Goal: Use online tool/utility: Utilize a website feature to perform a specific function

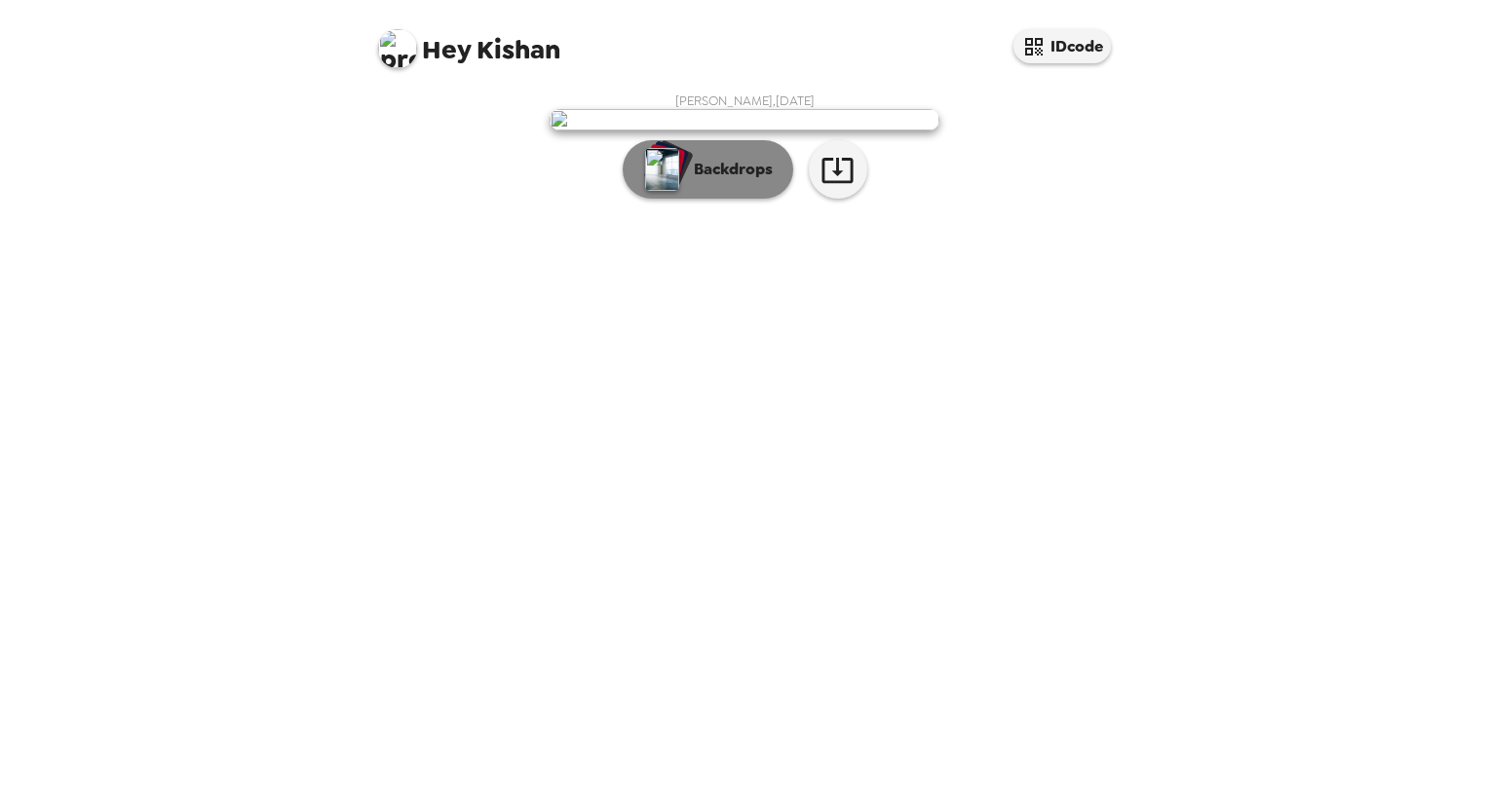
click at [712, 198] on button "Backdrops" at bounding box center [708, 170] width 170 height 59
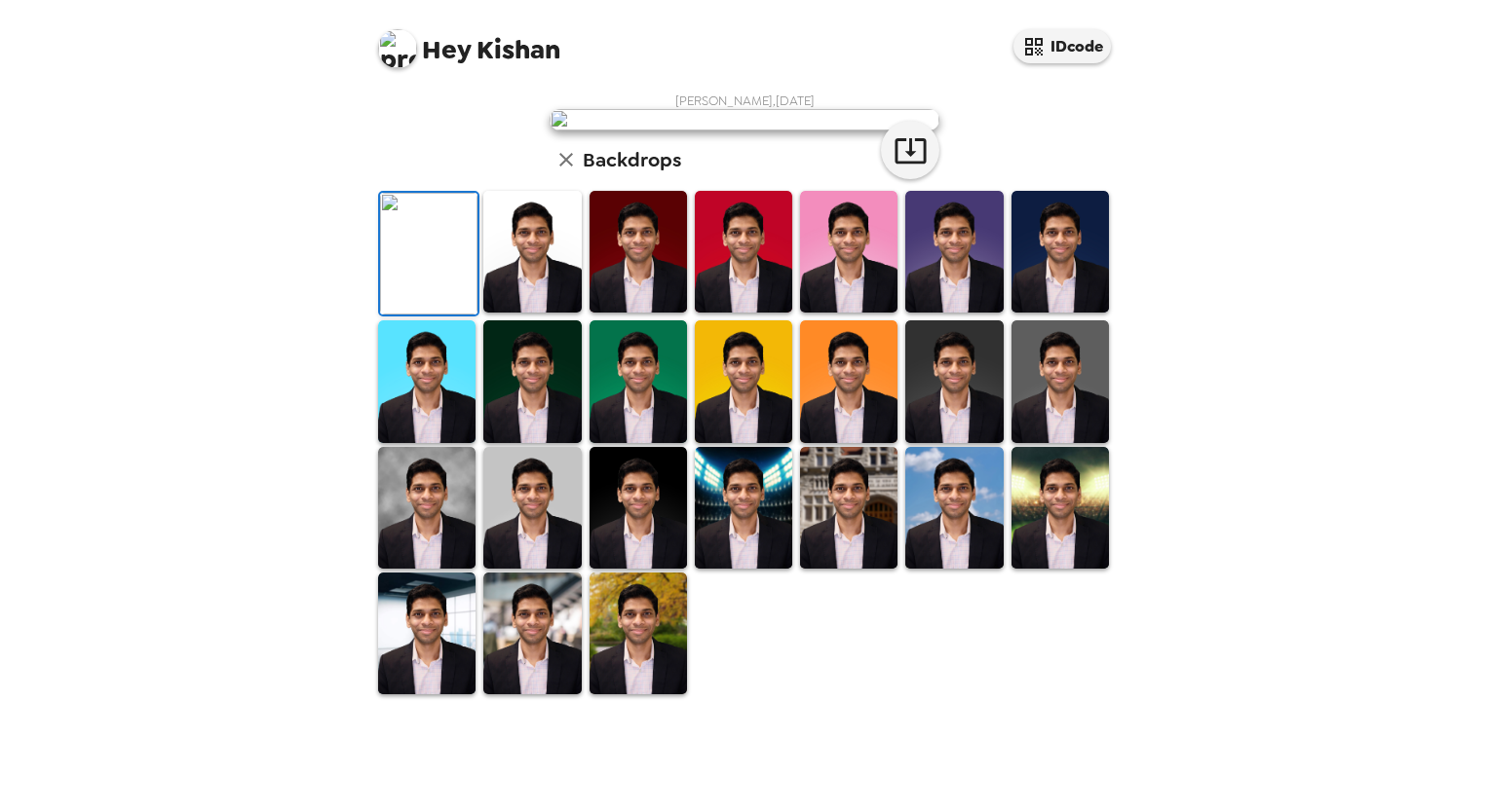
scroll to position [194, 0]
click at [949, 569] on img at bounding box center [954, 507] width 98 height 122
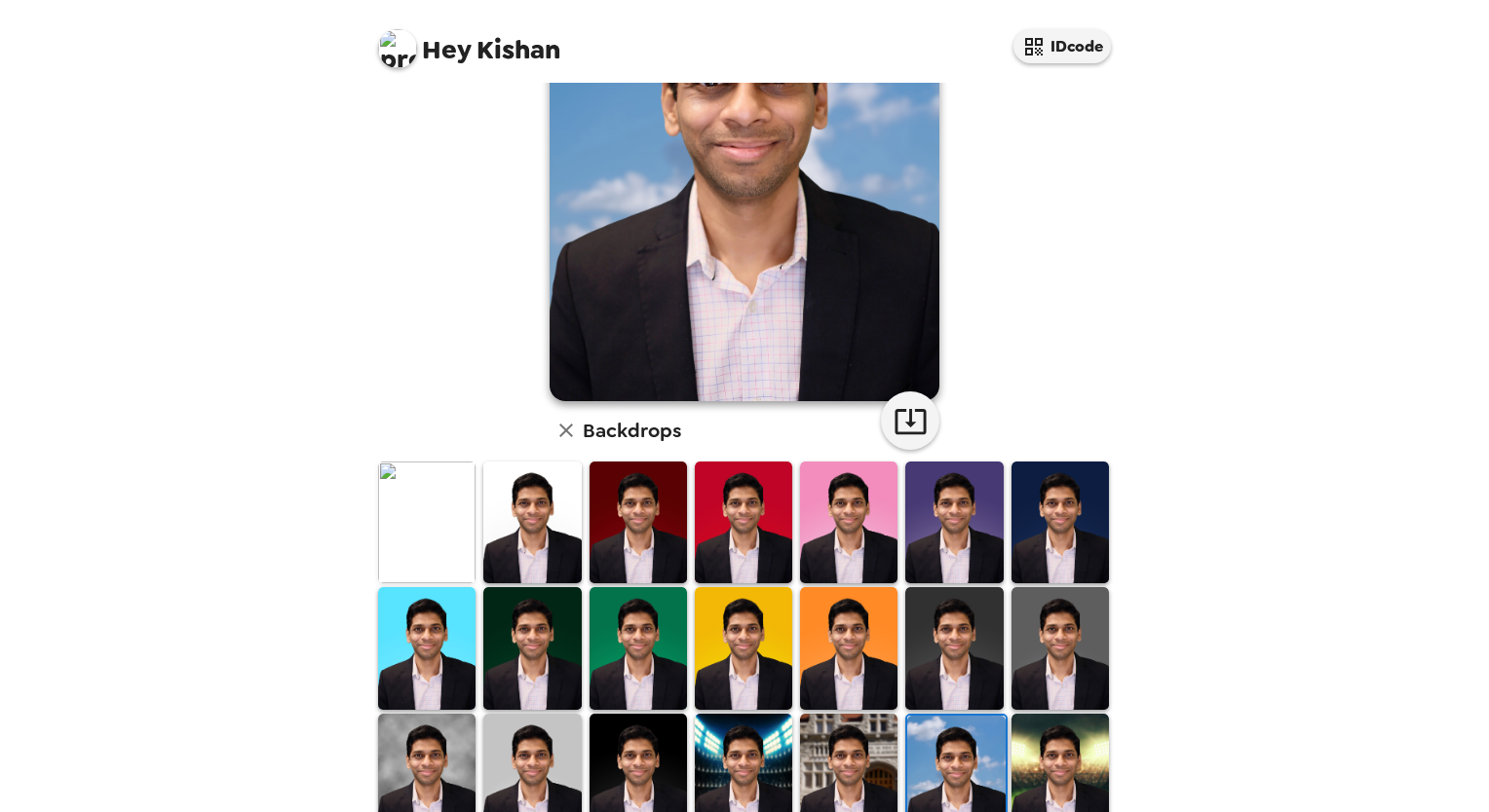
click at [873, 749] on img at bounding box center [849, 775] width 98 height 122
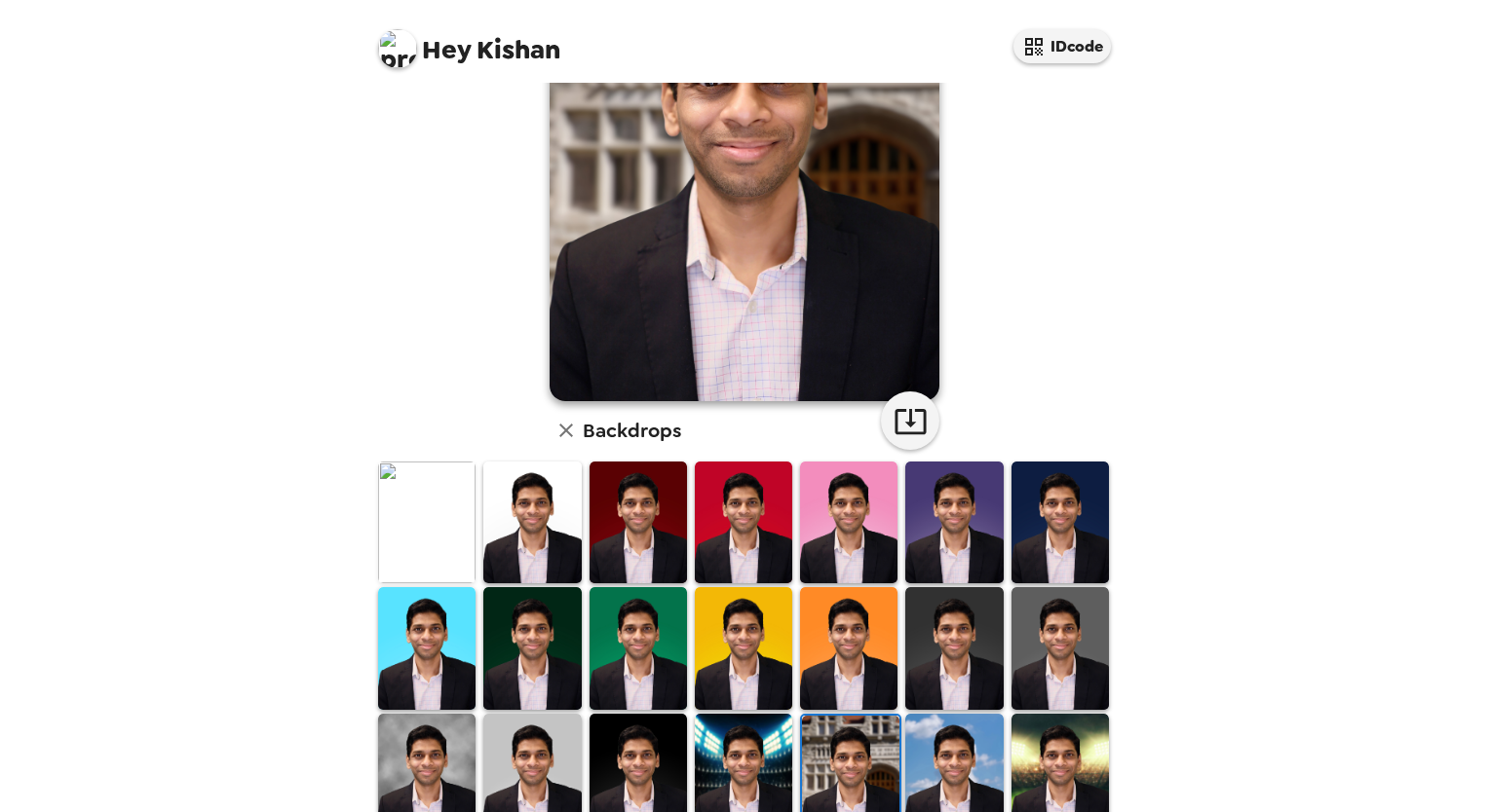
click at [674, 749] on img at bounding box center [638, 775] width 98 height 122
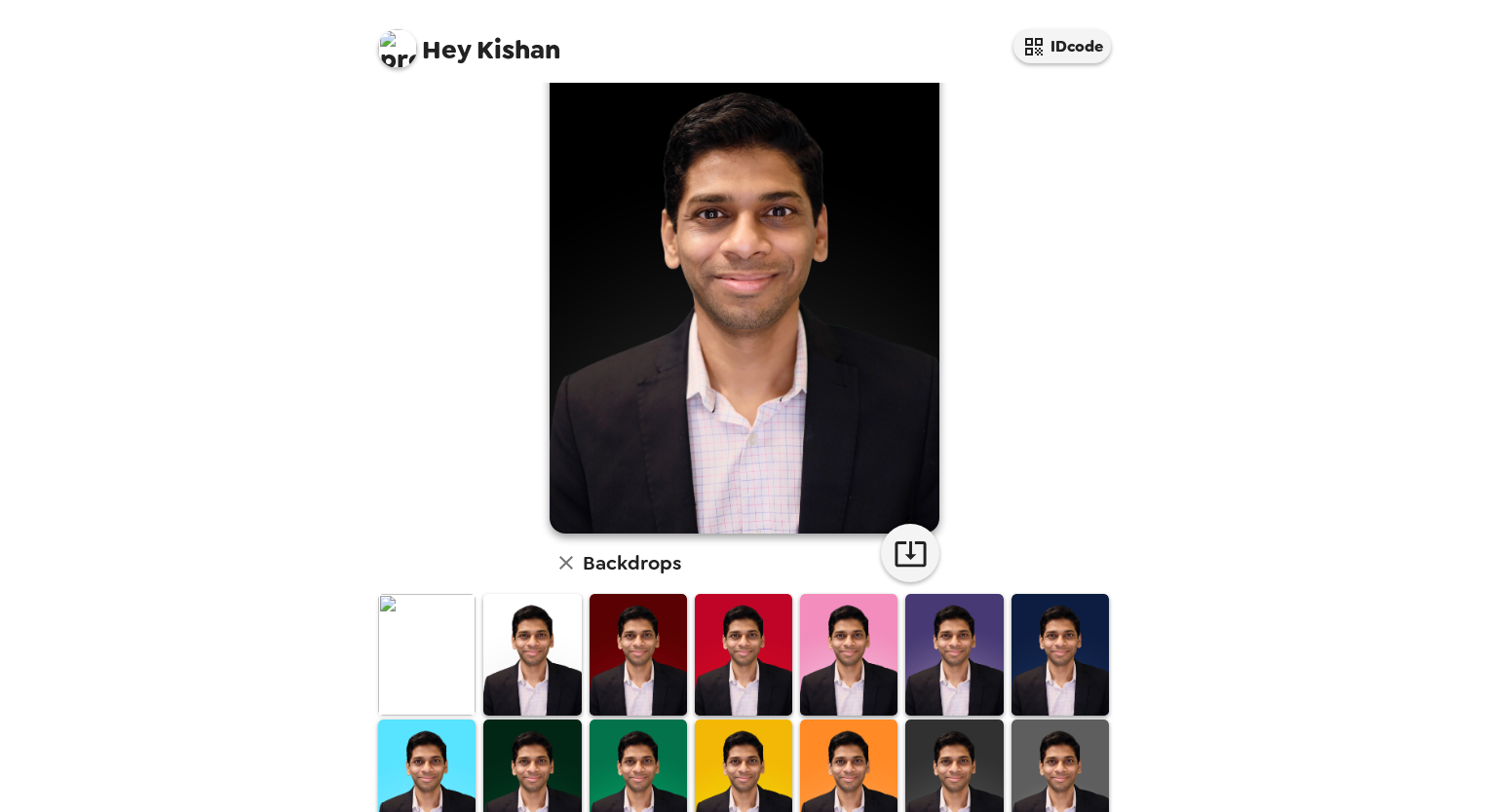
scroll to position [98, 0]
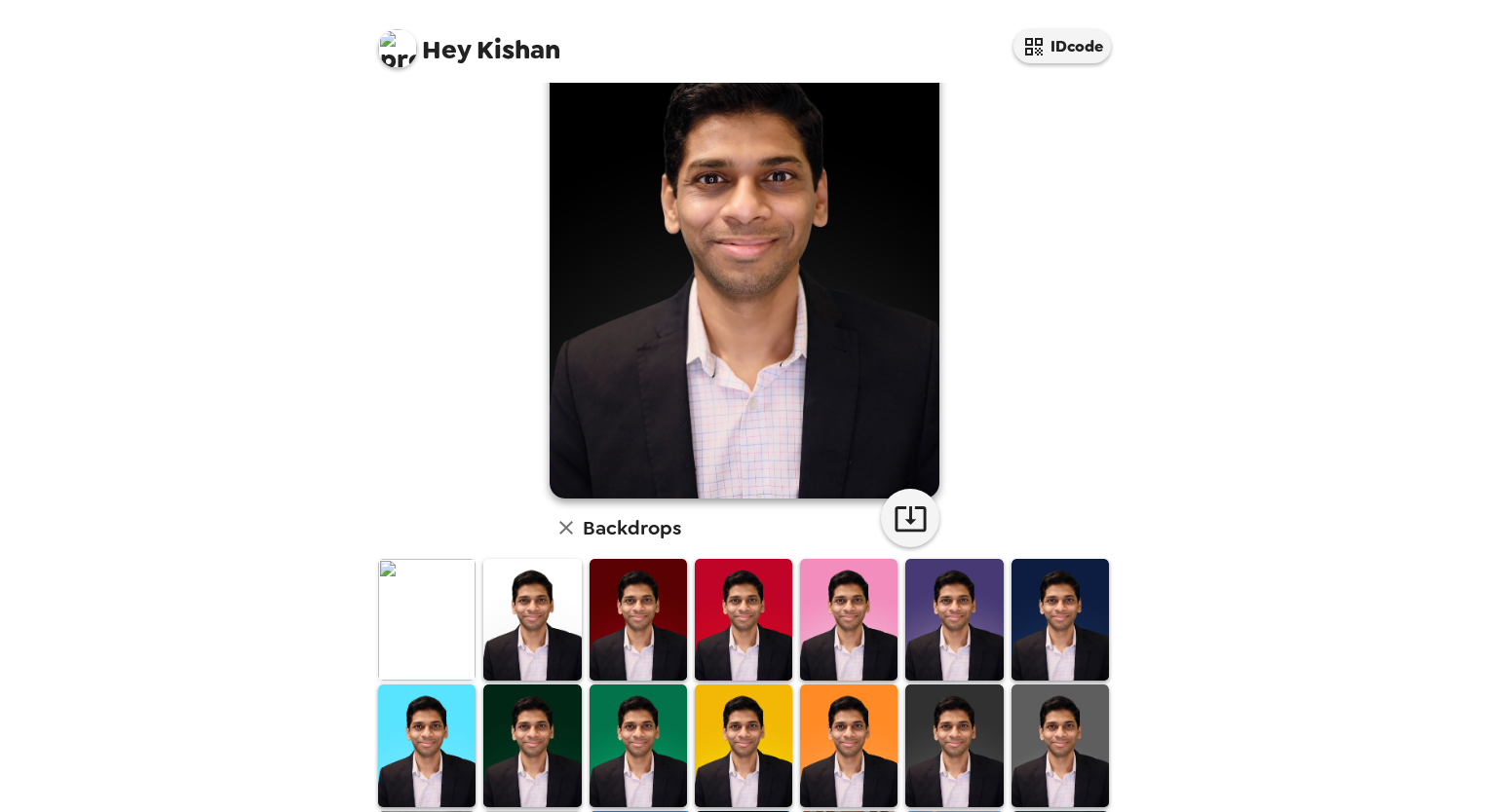
click at [979, 590] on img at bounding box center [954, 620] width 98 height 122
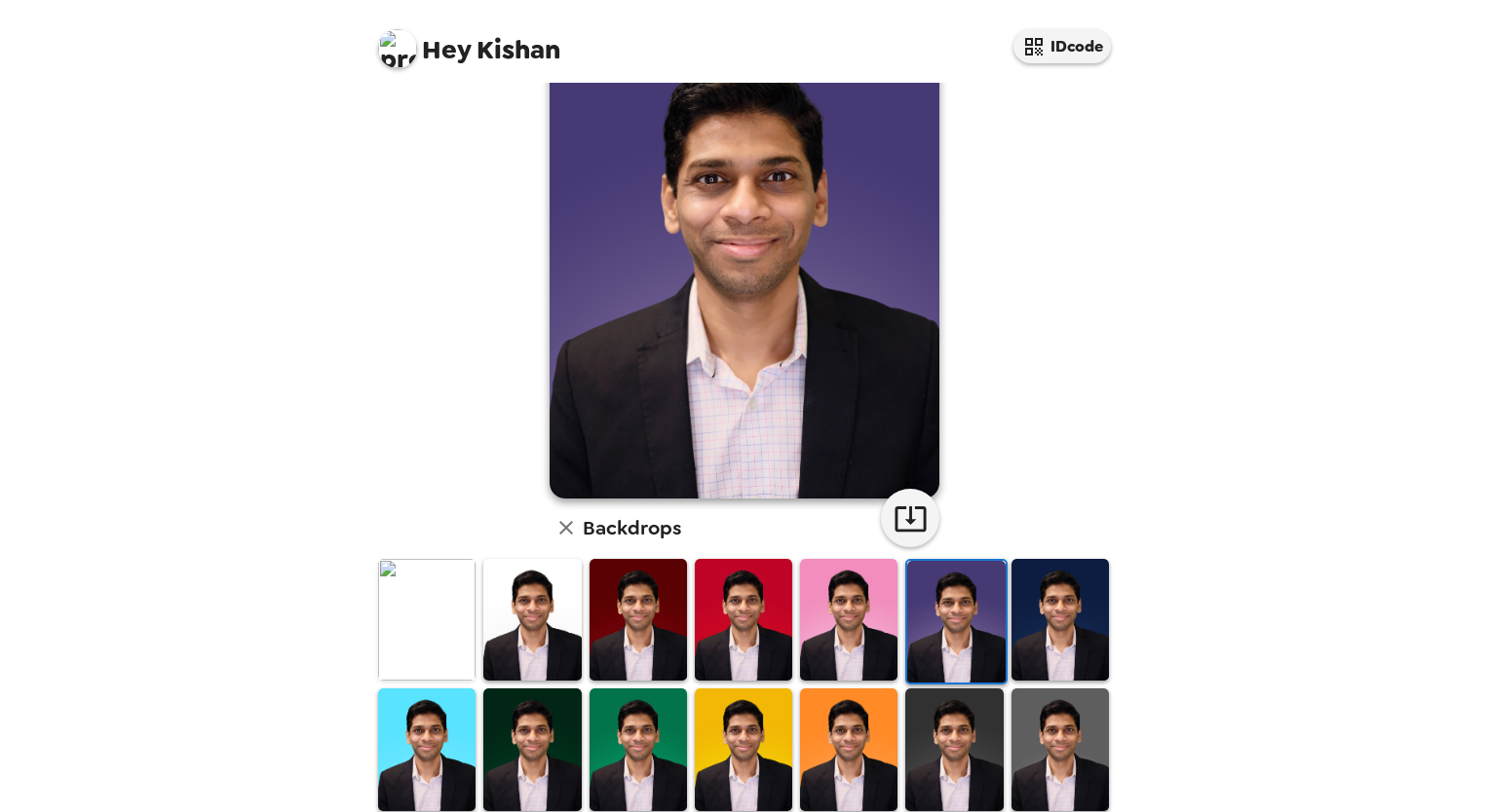
click at [881, 614] on img at bounding box center [849, 620] width 98 height 122
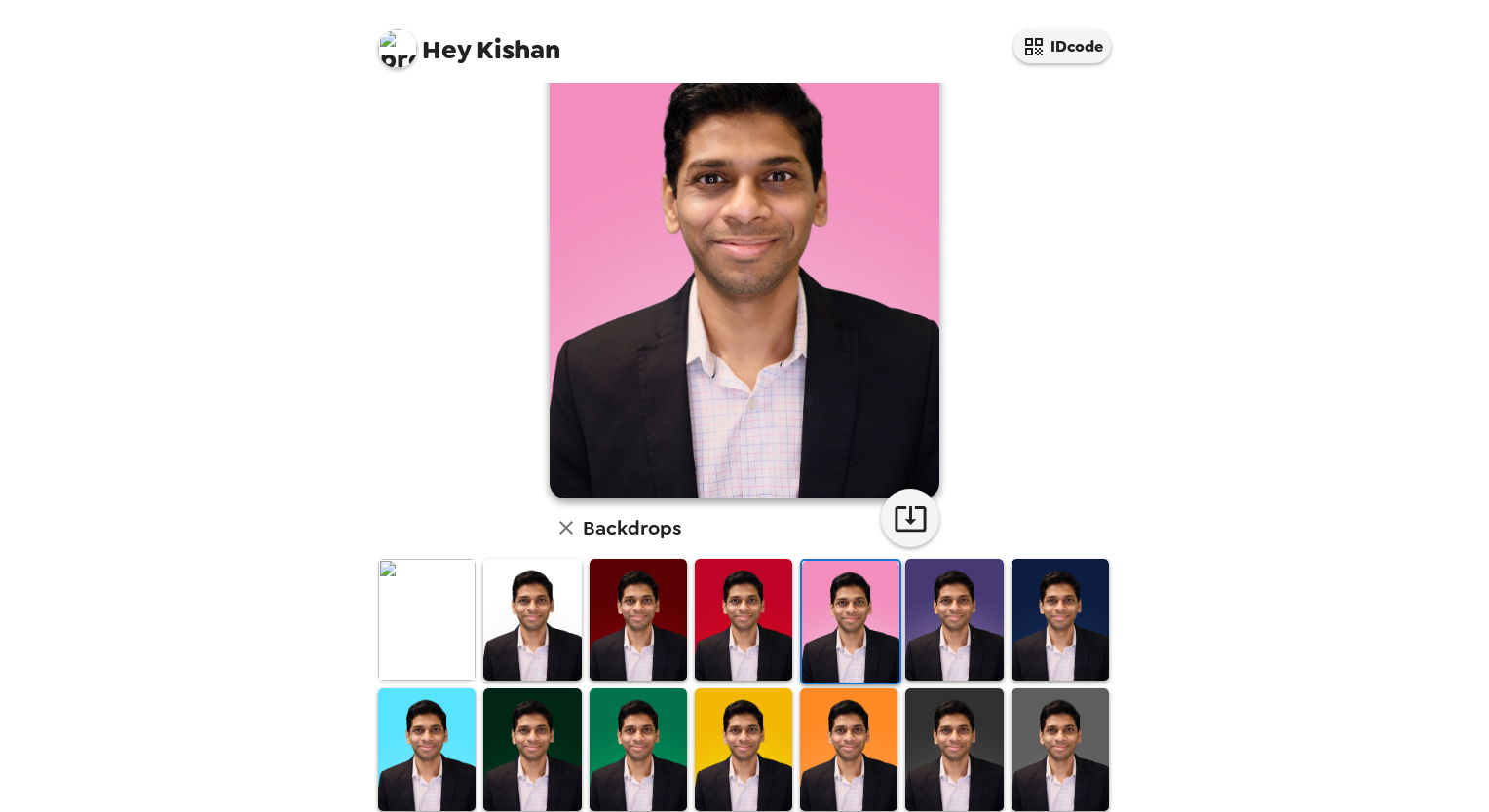
scroll to position [367, 0]
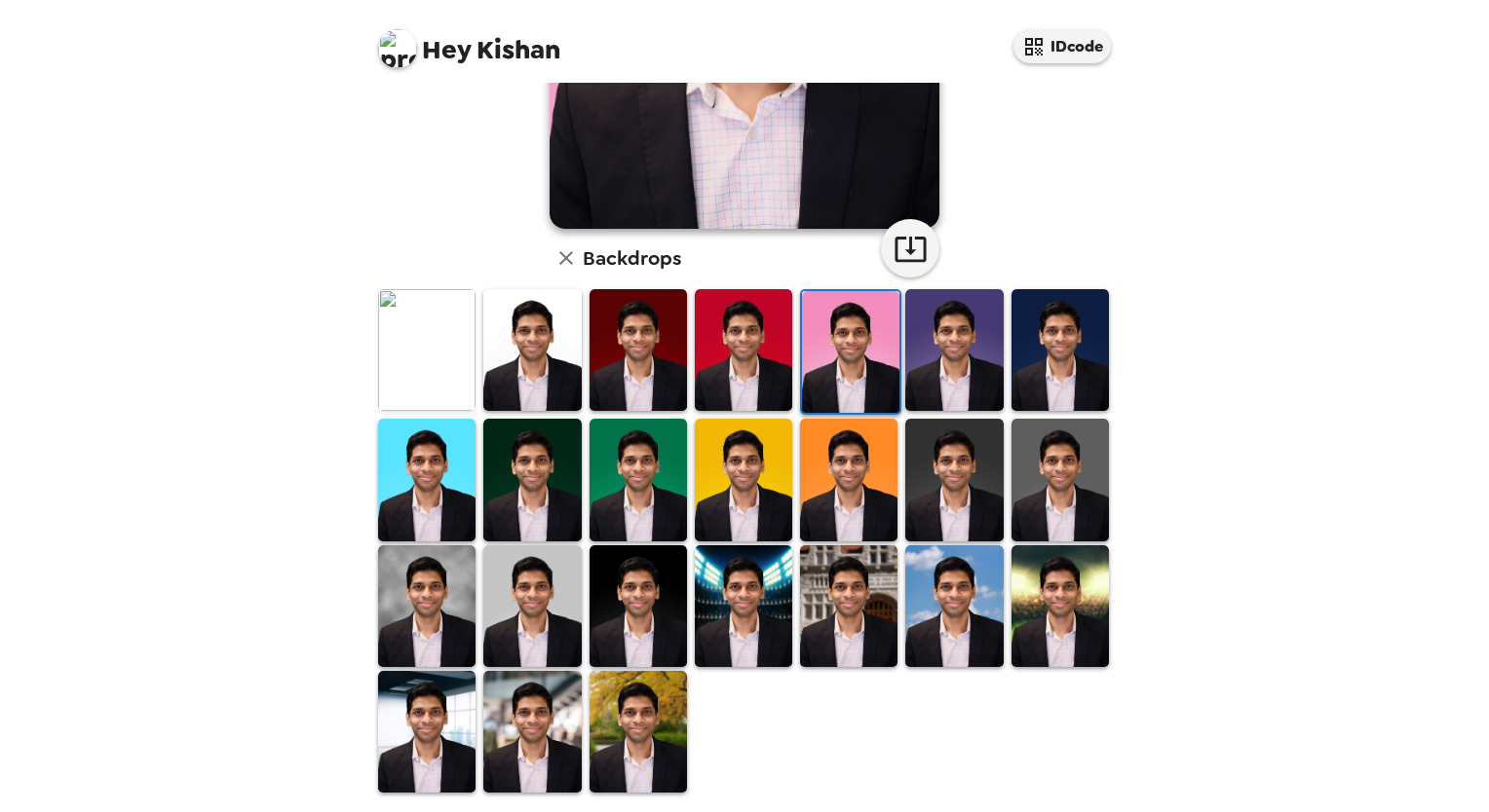
click at [454, 725] on img at bounding box center [427, 732] width 98 height 122
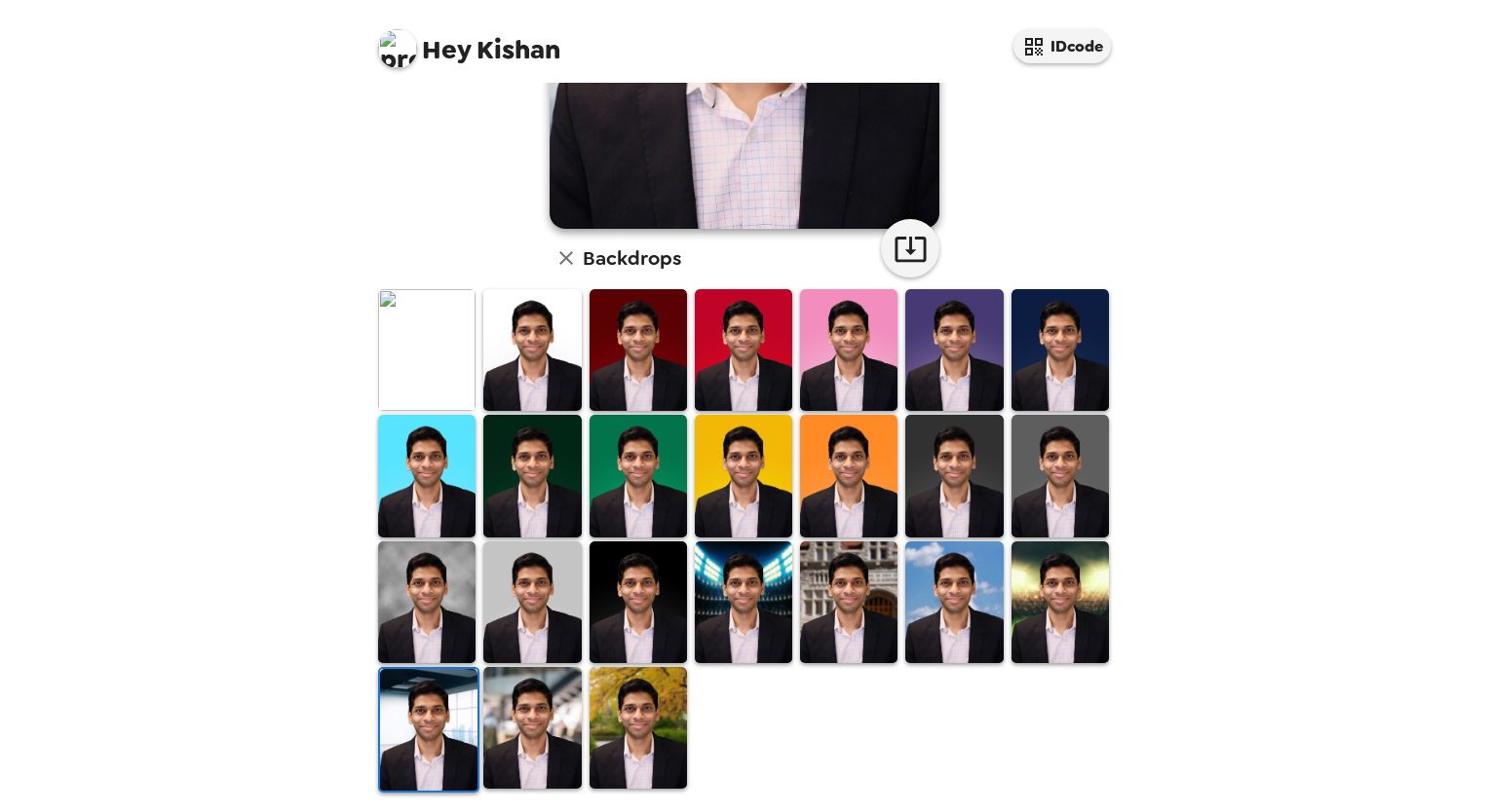
click at [456, 625] on img at bounding box center [427, 602] width 98 height 122
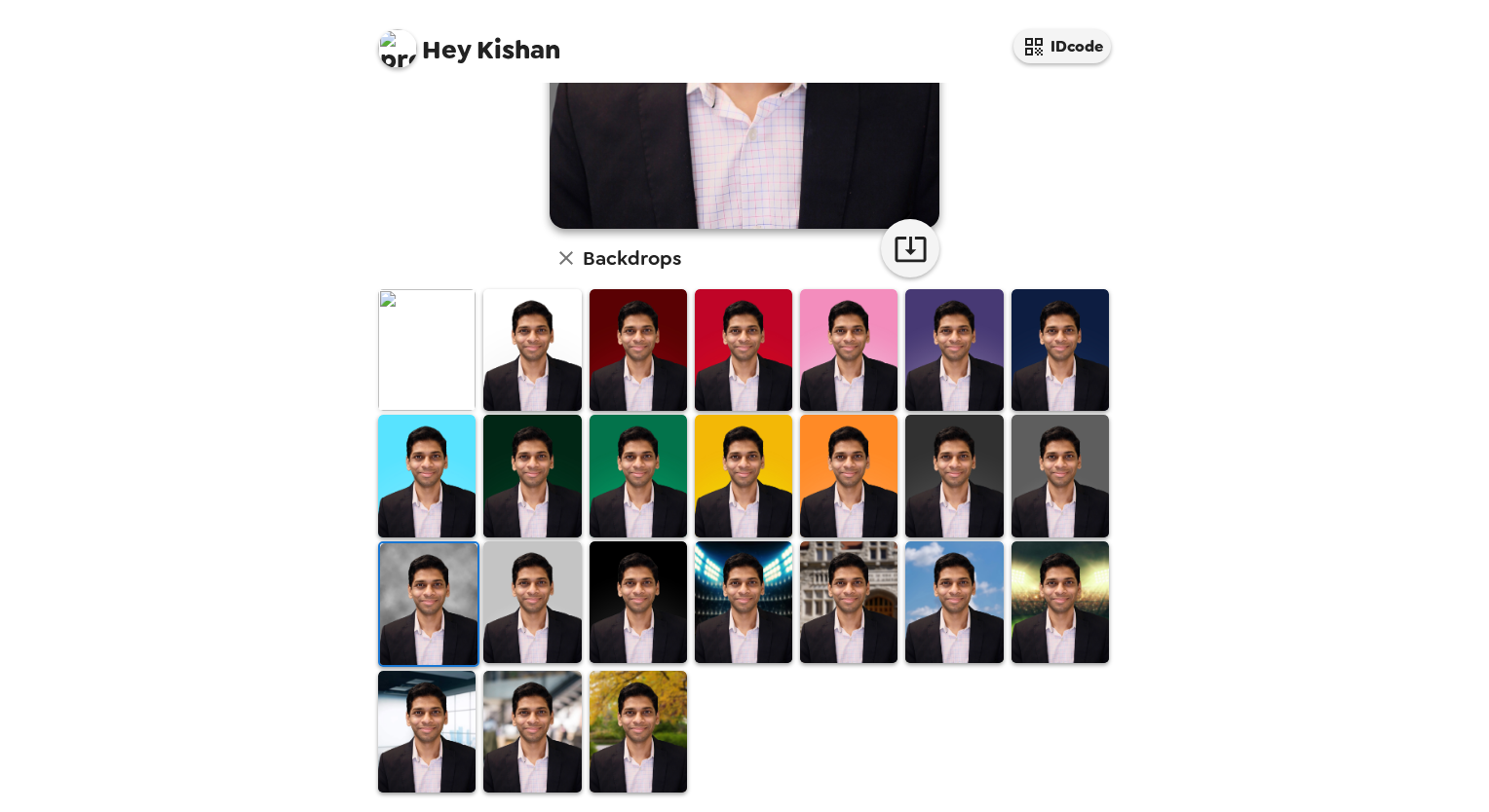
scroll to position [0, 0]
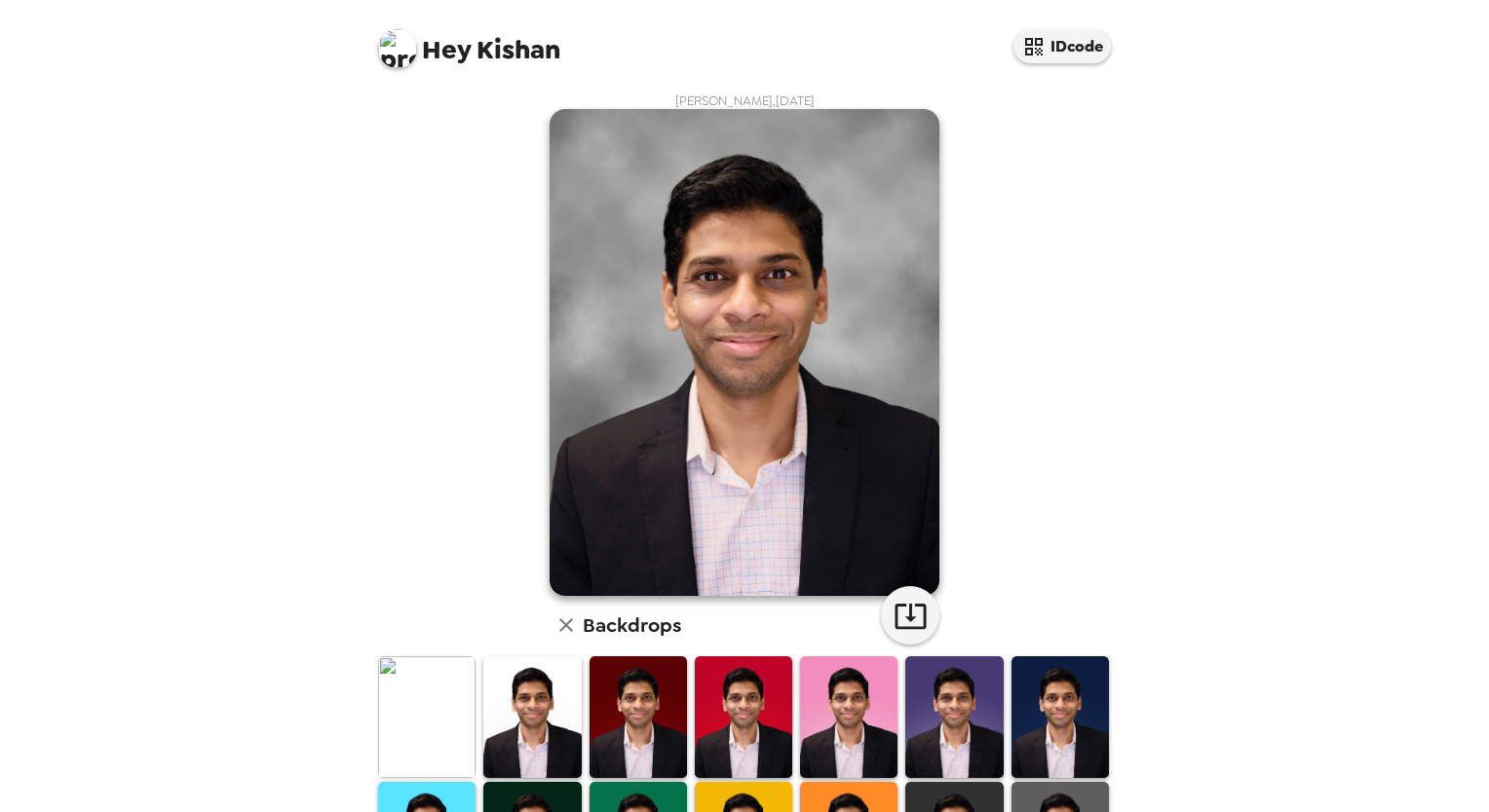
click at [1488, 457] on html "Hey Kishan IDcode Kishan Patel , 09-22-2025 Backdrops" at bounding box center [744, 406] width 1489 height 812
click at [554, 715] on img at bounding box center [532, 717] width 98 height 122
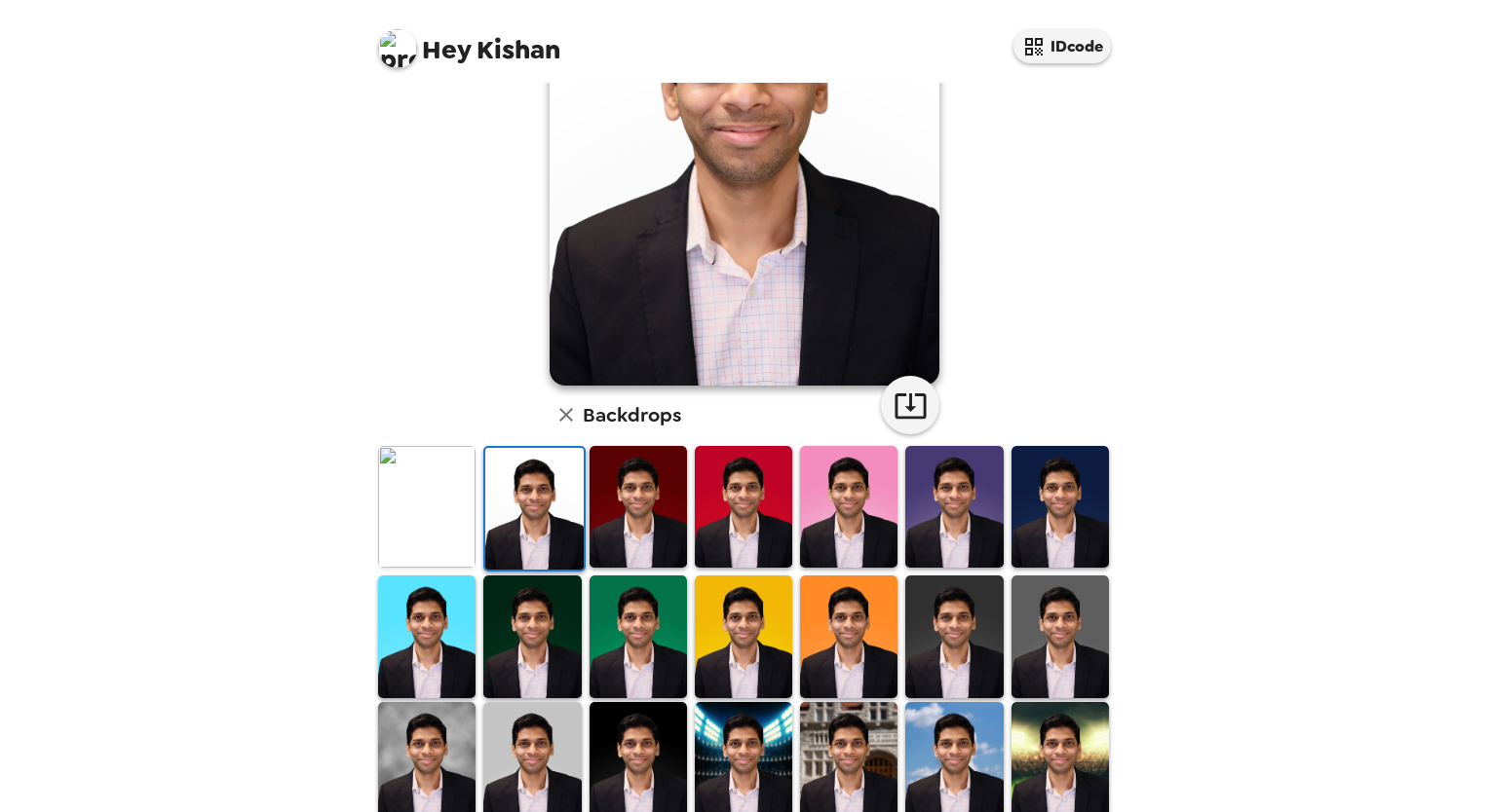
scroll to position [367, 0]
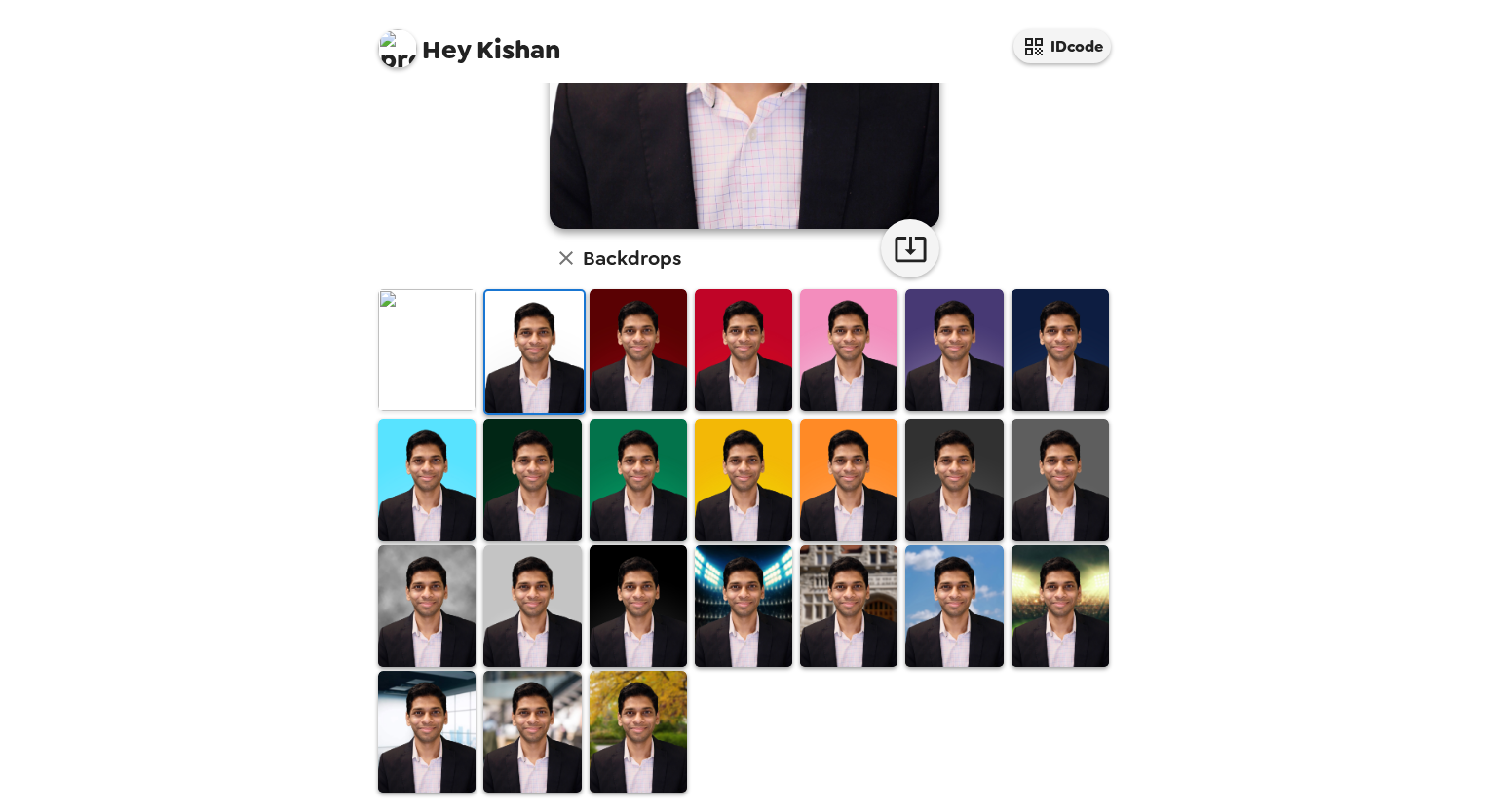
click at [605, 473] on img at bounding box center [638, 480] width 98 height 122
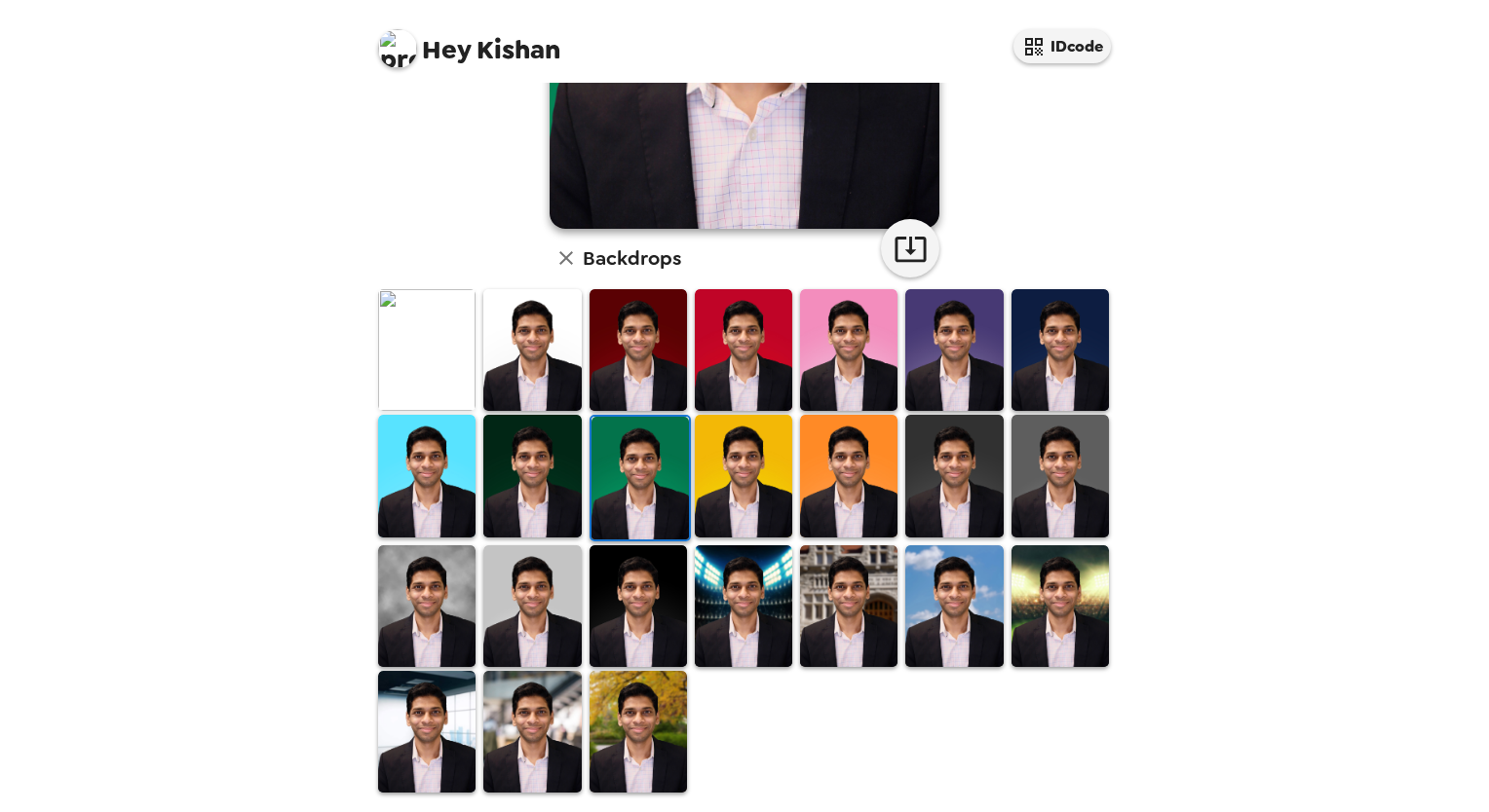
click at [952, 598] on img at bounding box center [954, 606] width 98 height 122
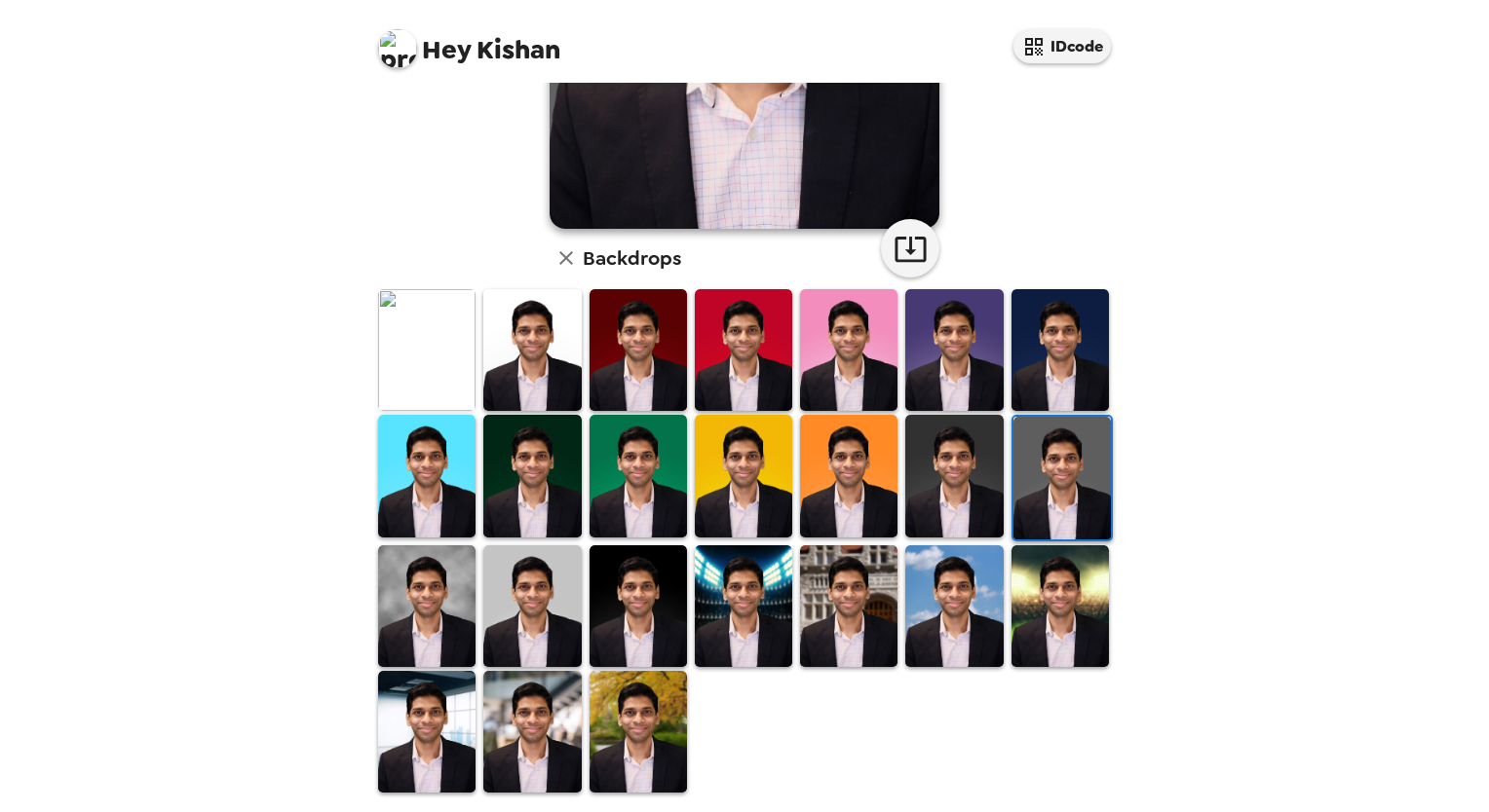
click at [408, 472] on img at bounding box center [427, 476] width 98 height 122
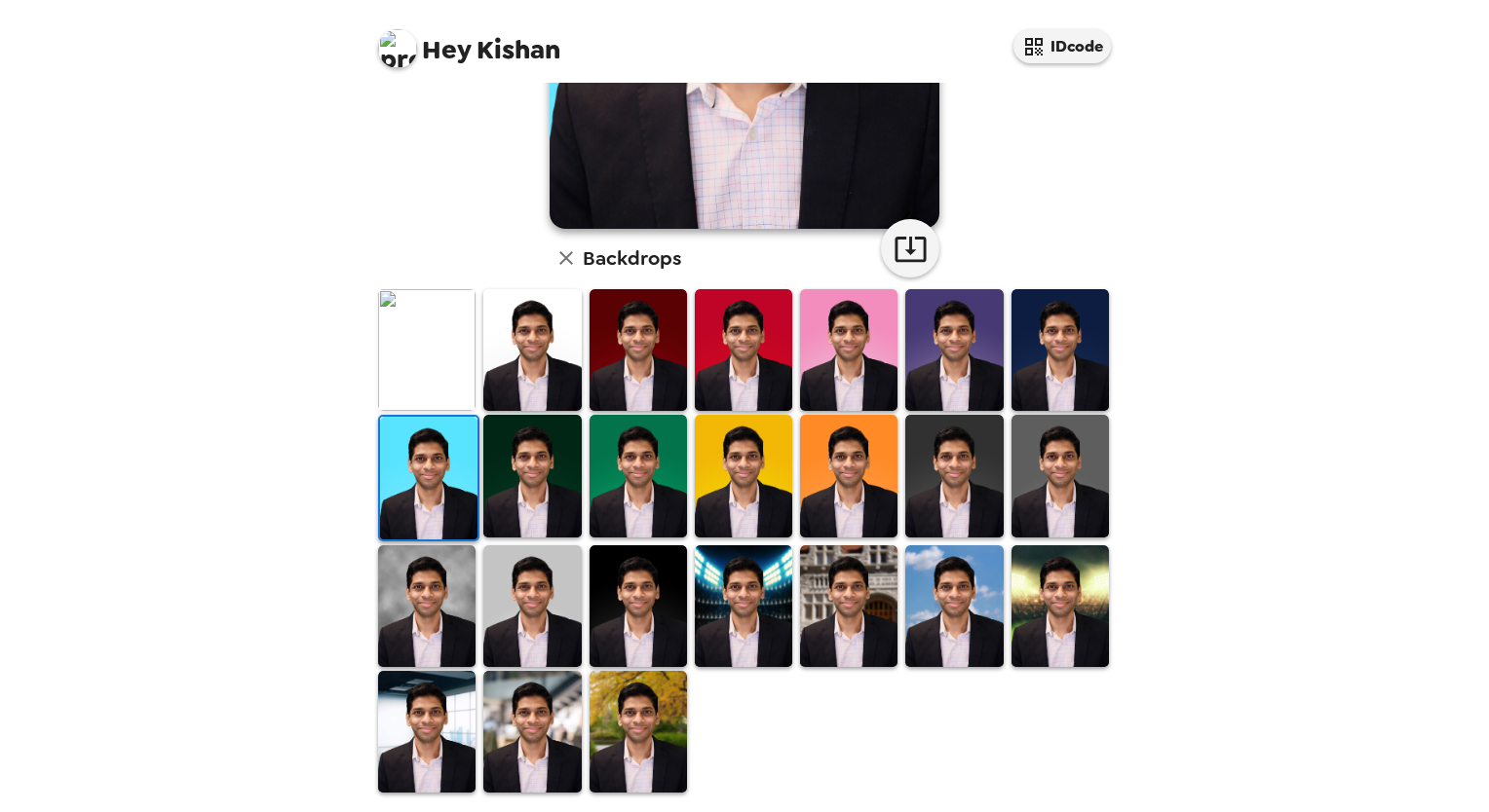
click at [414, 591] on img at bounding box center [427, 606] width 98 height 122
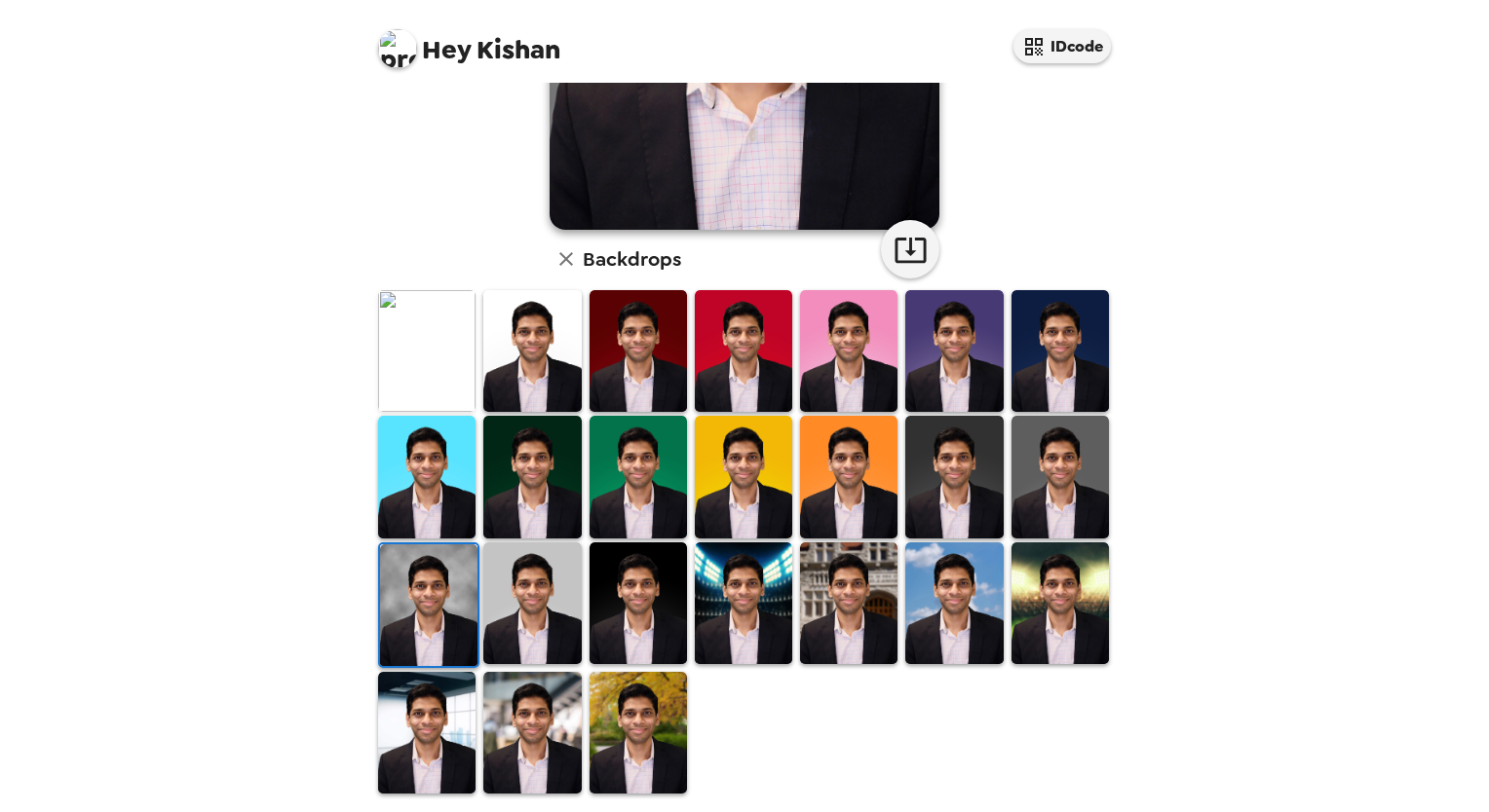
scroll to position [367, 0]
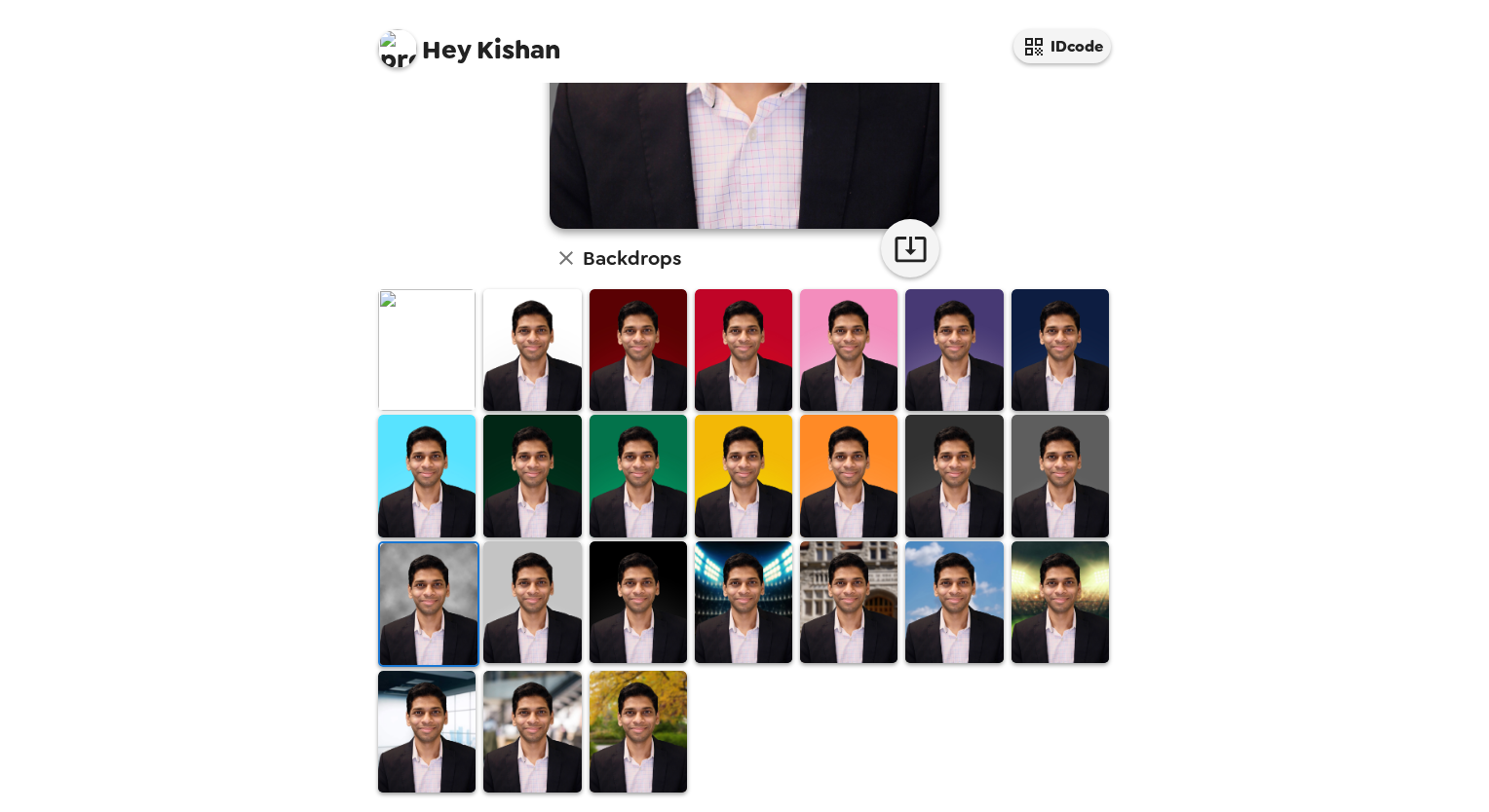
click at [523, 593] on img at bounding box center [532, 602] width 98 height 122
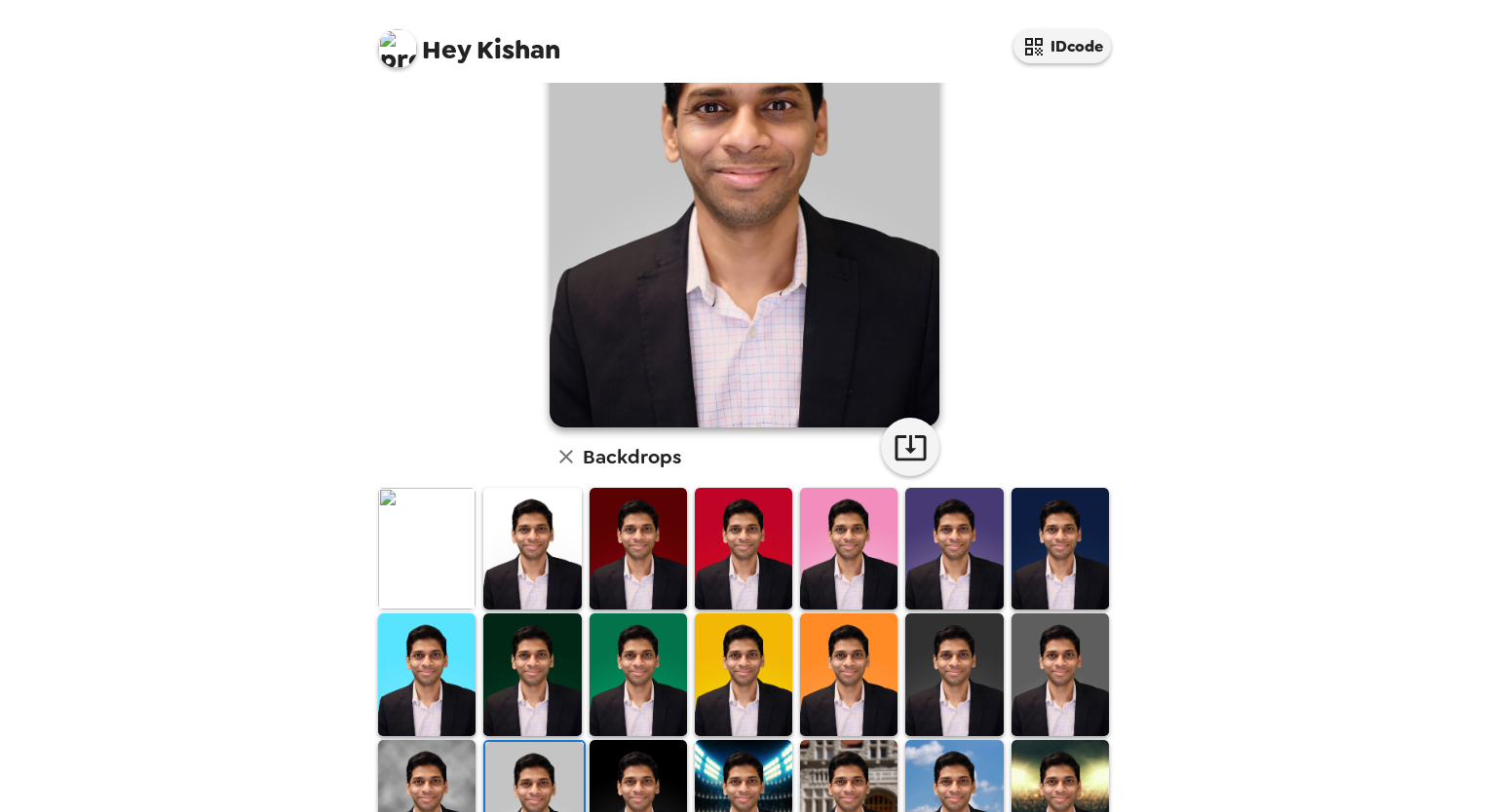
scroll to position [0, 0]
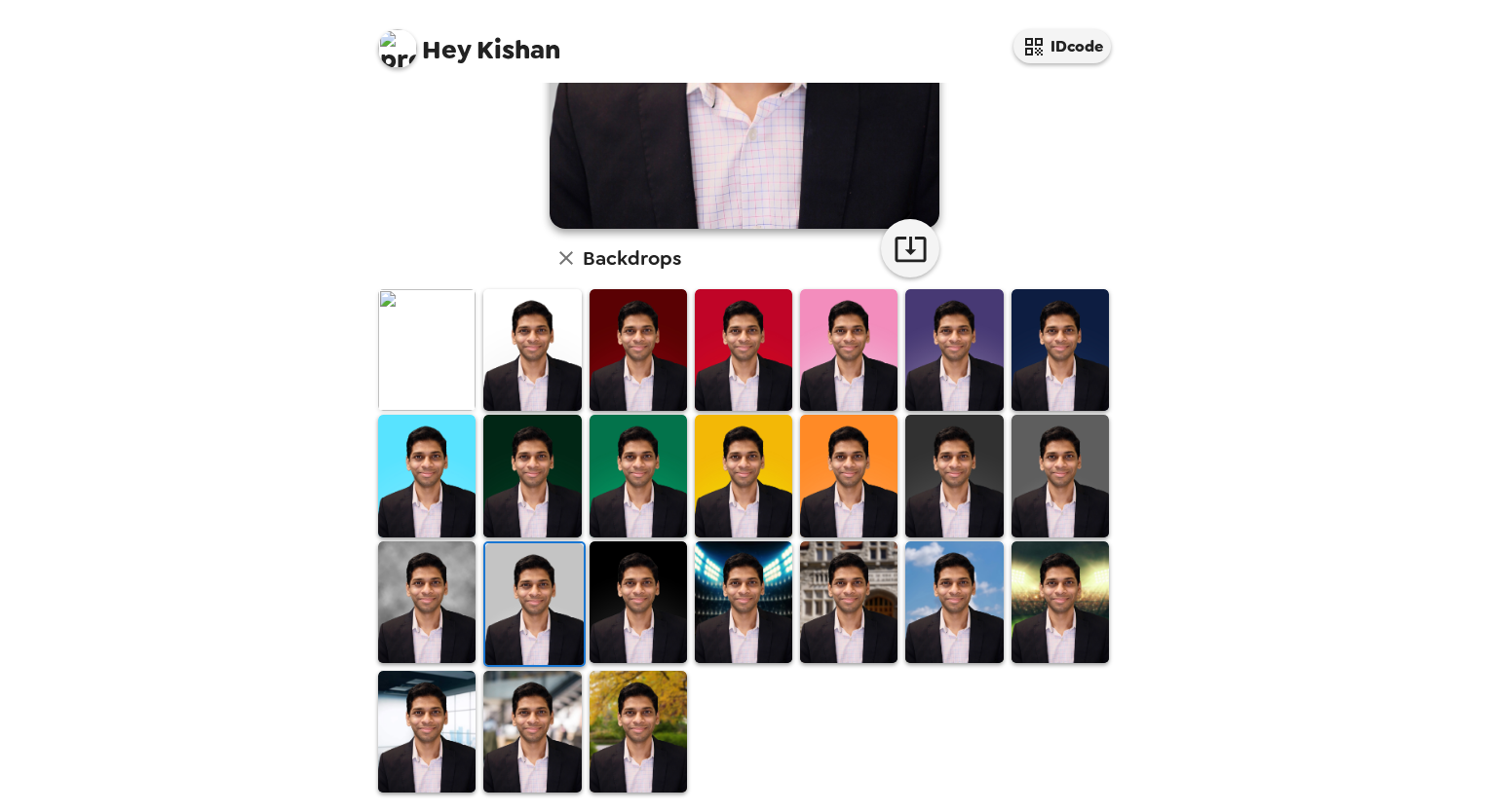
click at [450, 598] on img at bounding box center [427, 602] width 98 height 122
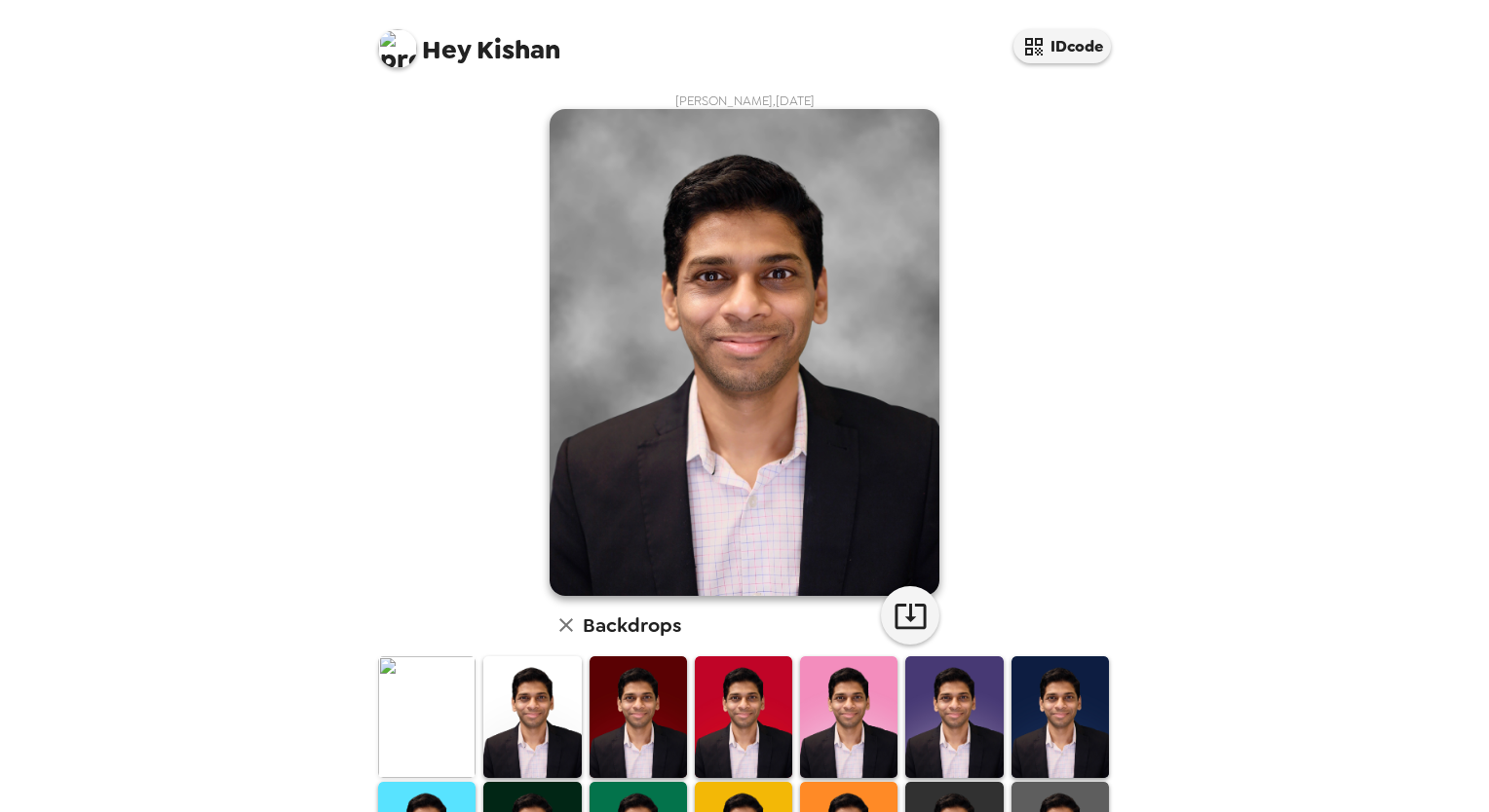
click at [412, 707] on img at bounding box center [427, 717] width 98 height 122
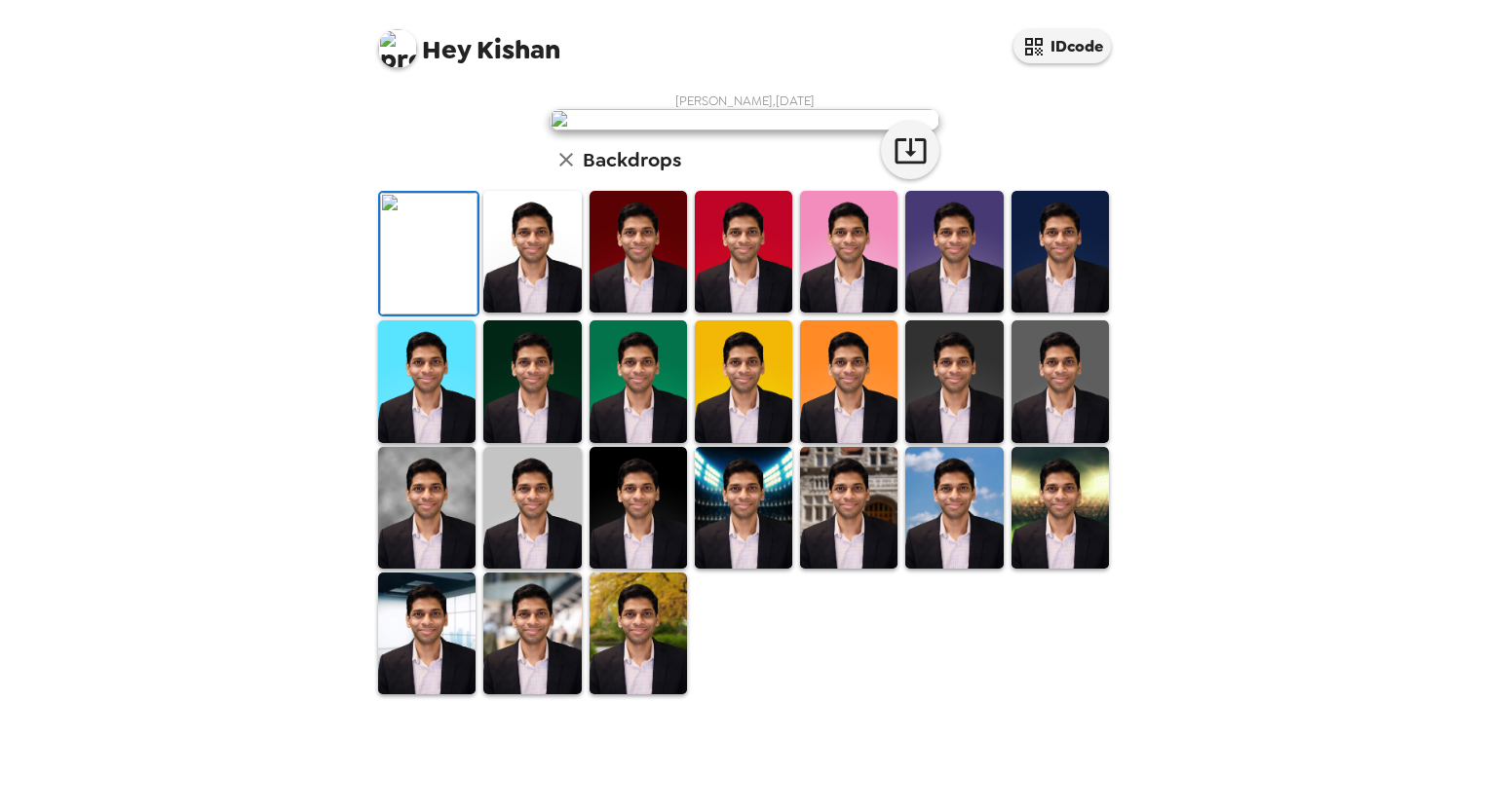
click at [630, 313] on img at bounding box center [638, 251] width 98 height 122
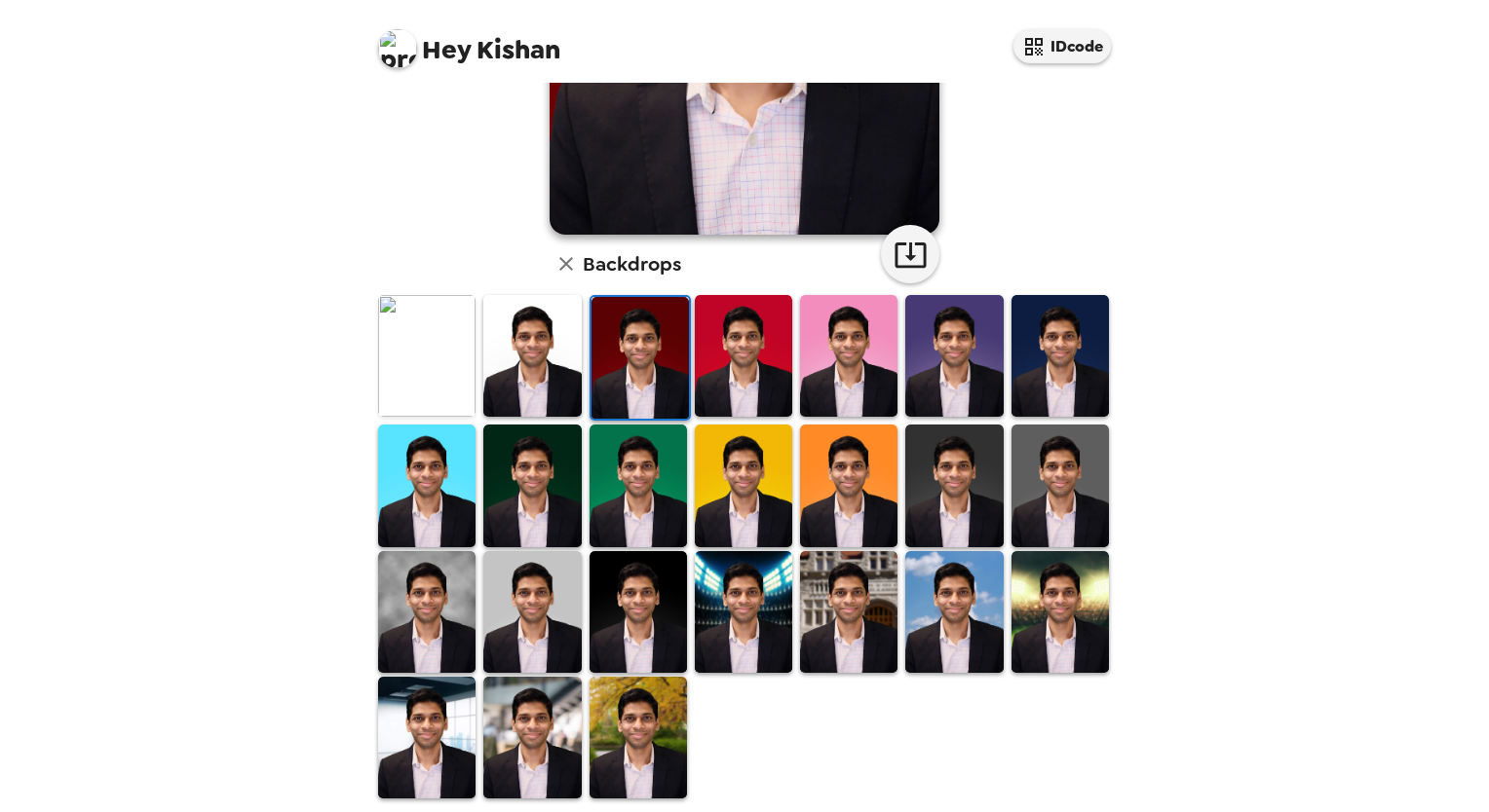
scroll to position [367, 0]
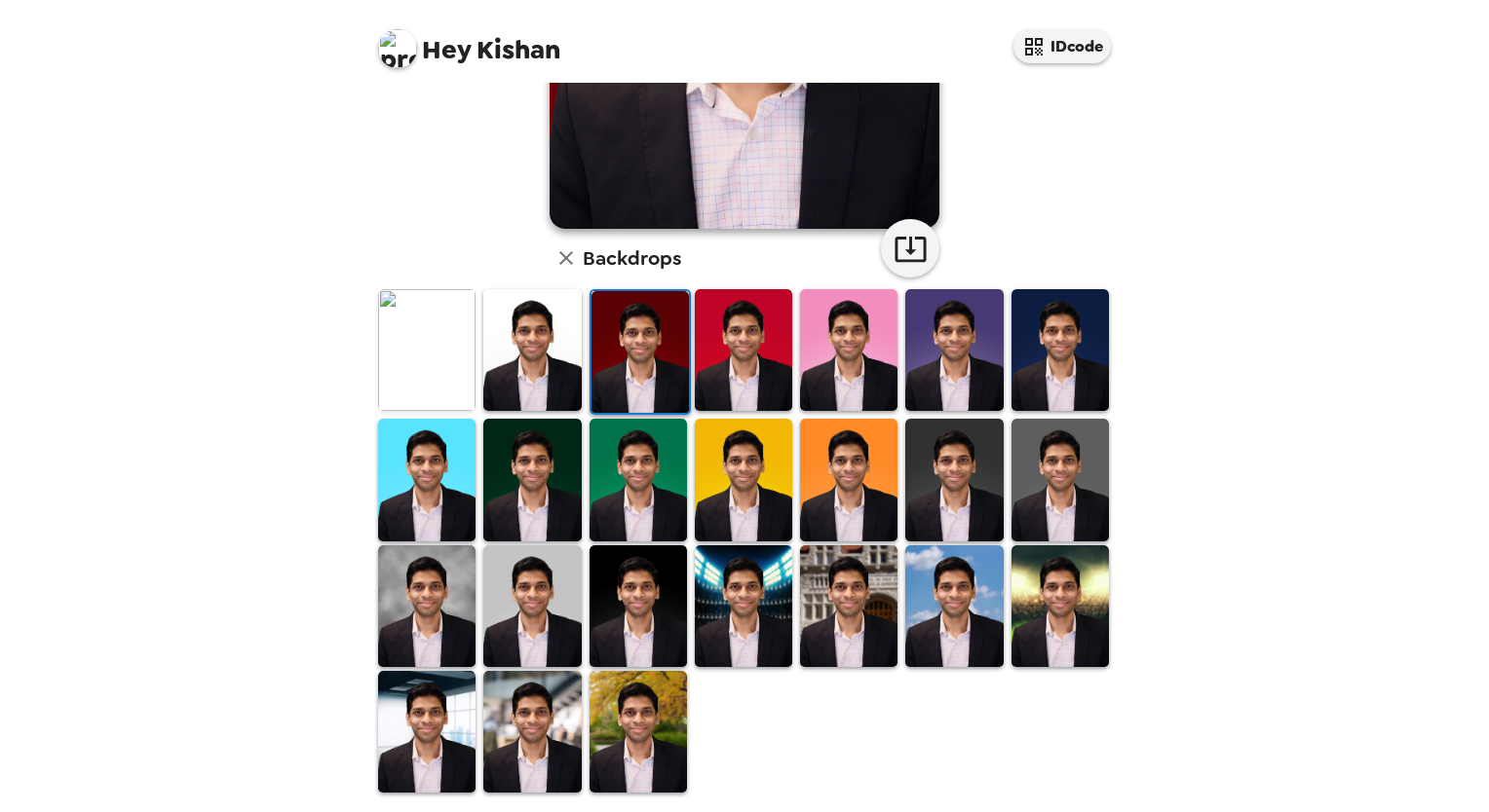
click at [661, 643] on img at bounding box center [638, 606] width 98 height 122
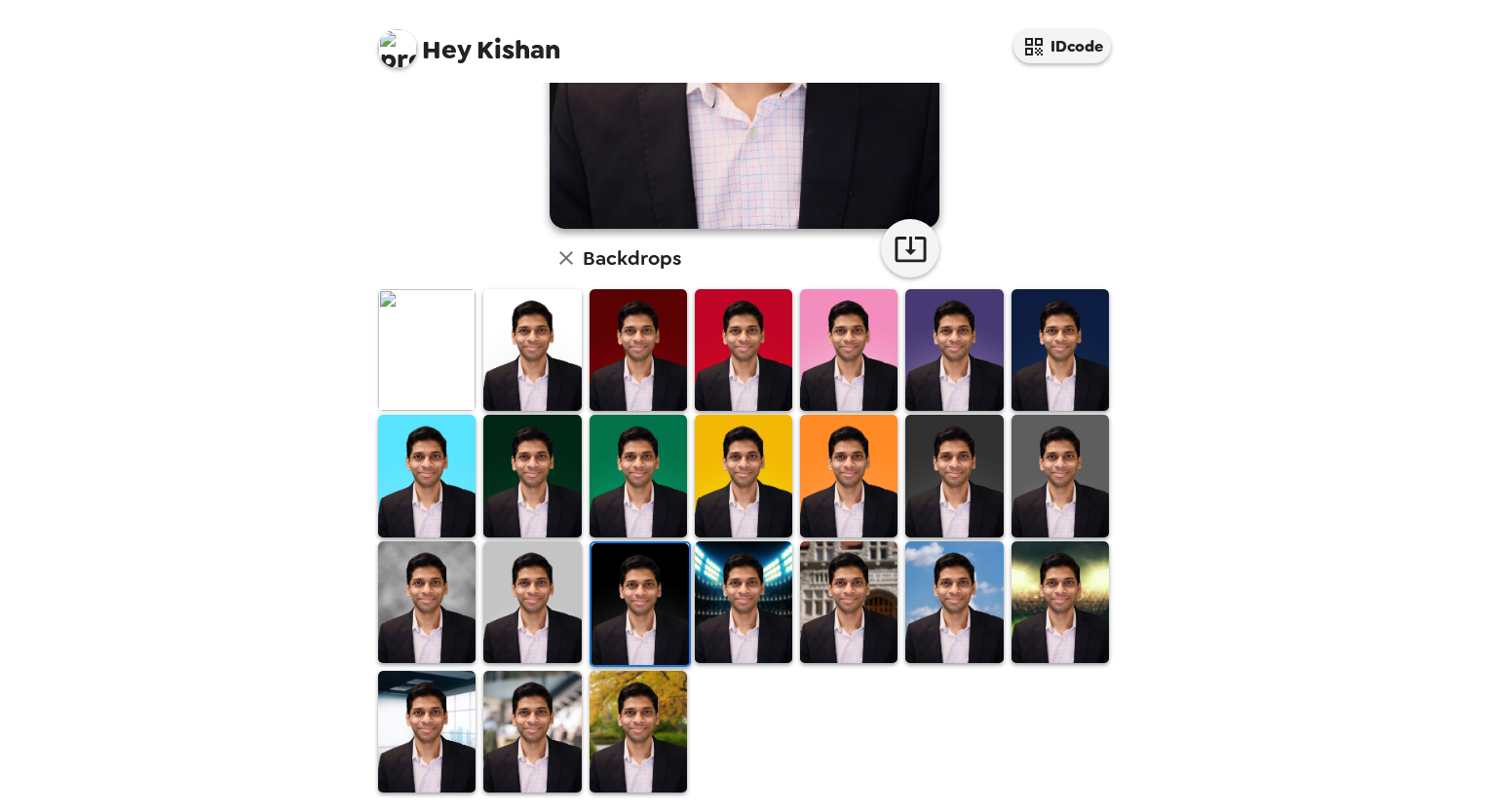
click at [557, 635] on img at bounding box center [532, 602] width 98 height 122
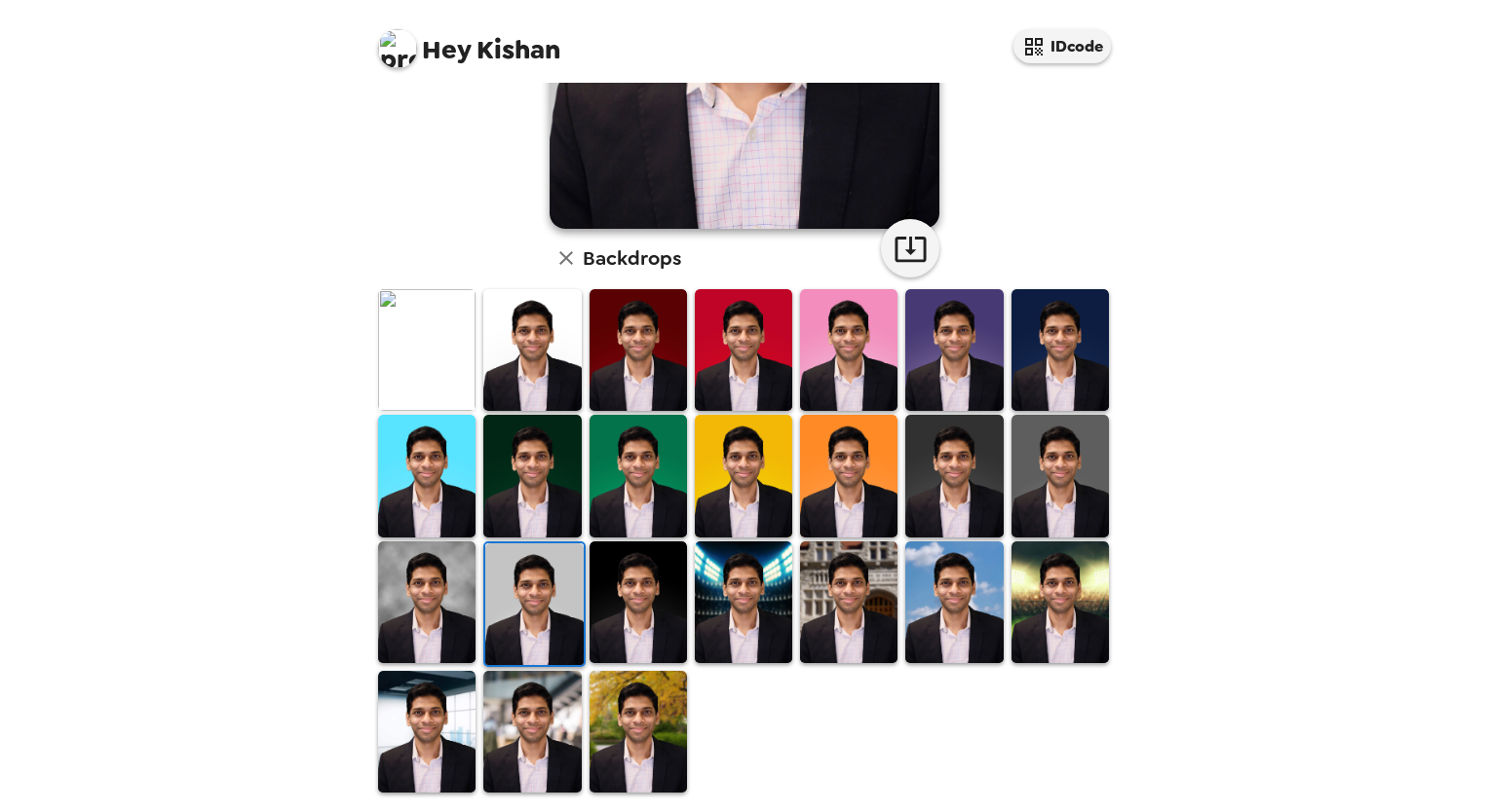
click at [516, 607] on img at bounding box center [534, 604] width 98 height 122
click at [460, 617] on img at bounding box center [427, 602] width 98 height 122
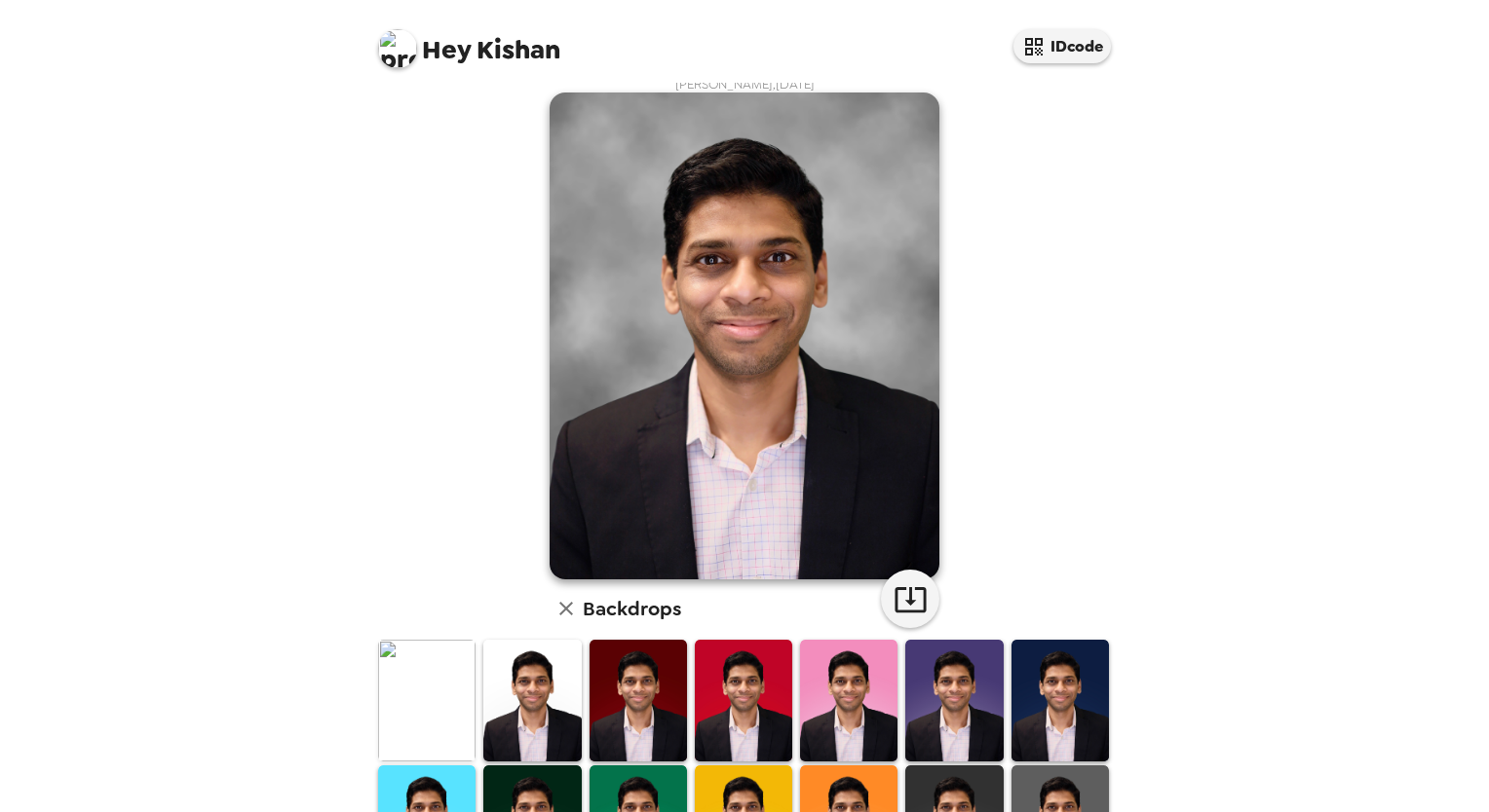
scroll to position [0, 0]
